Goal: Task Accomplishment & Management: Use online tool/utility

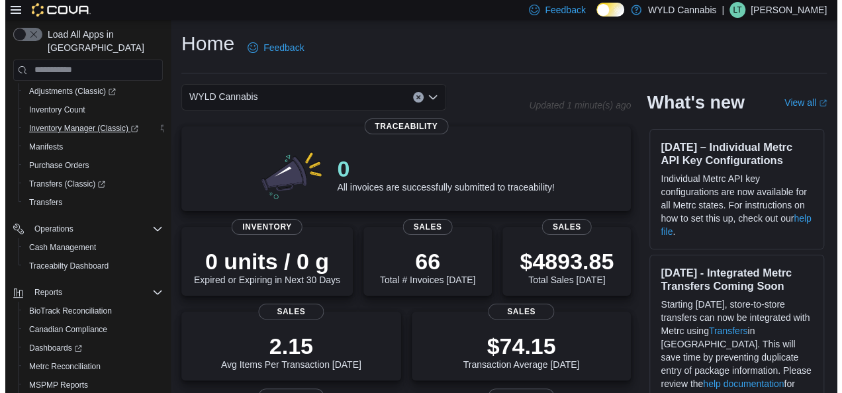
scroll to position [210, 0]
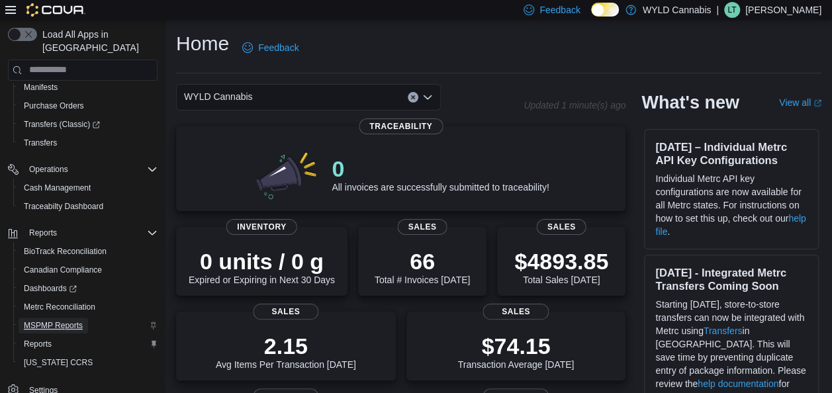
click at [70, 320] on span "MSPMP Reports" at bounding box center [53, 325] width 59 height 11
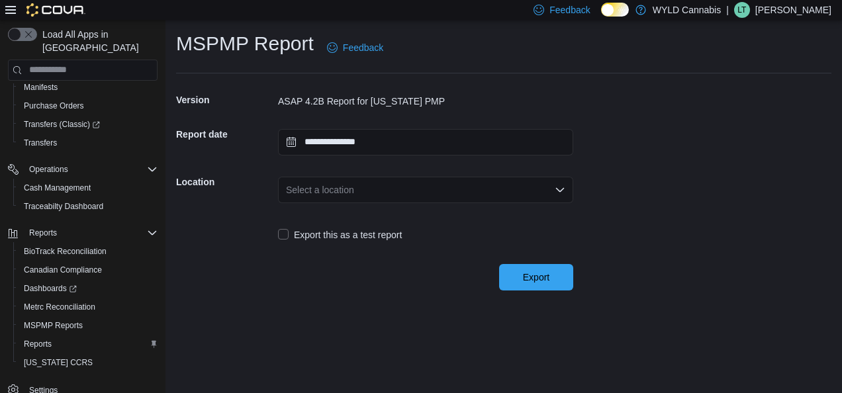
click at [491, 184] on div "Select a location" at bounding box center [425, 190] width 295 height 26
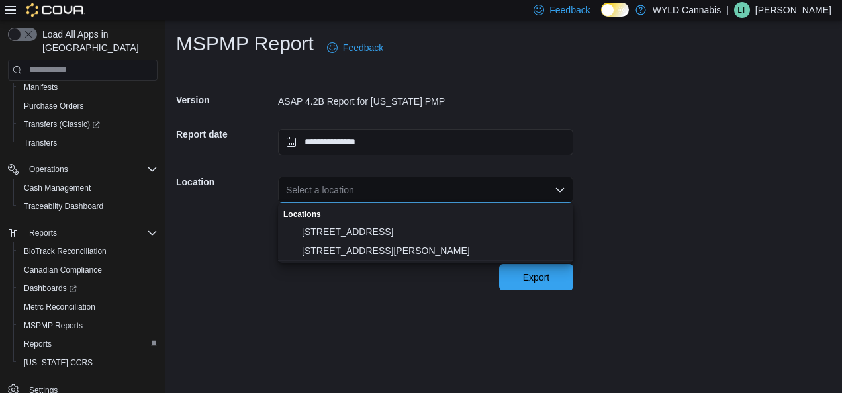
click at [476, 236] on span "[STREET_ADDRESS]" at bounding box center [433, 231] width 263 height 13
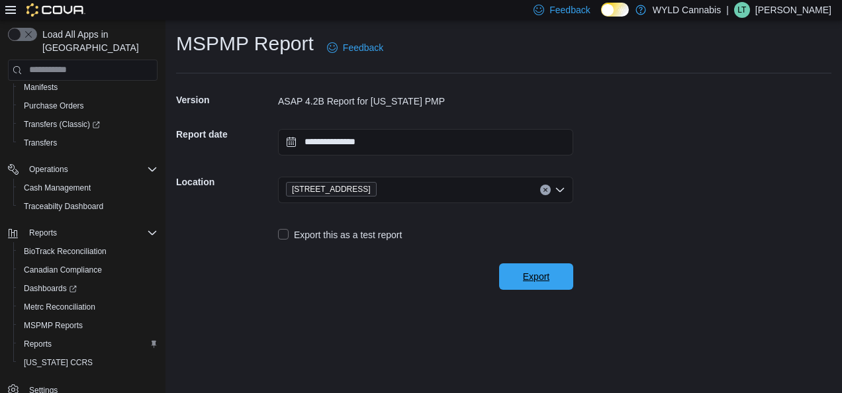
click at [540, 283] on span "Export" at bounding box center [536, 276] width 58 height 26
